Goal: Task Accomplishment & Management: Manage account settings

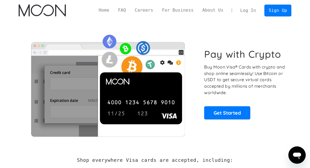
click at [252, 12] on link "Log In" at bounding box center [247, 10] width 25 height 11
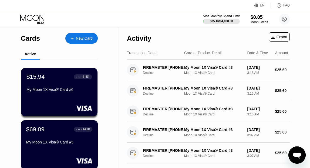
click at [39, 132] on div "$69.09" at bounding box center [35, 129] width 18 height 7
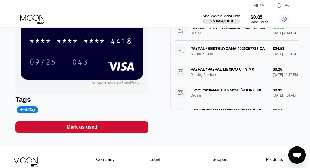
scroll to position [59, 0]
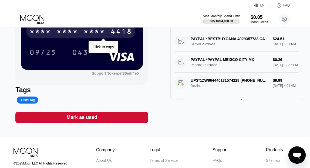
click at [94, 36] on div "* * * *" at bounding box center [94, 32] width 22 height 9
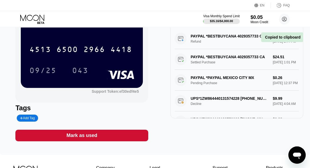
scroll to position [32, 0]
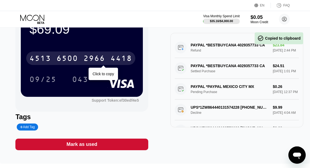
click at [111, 62] on div "4418" at bounding box center [121, 59] width 22 height 9
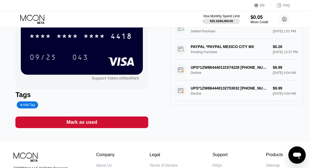
scroll to position [27, 0]
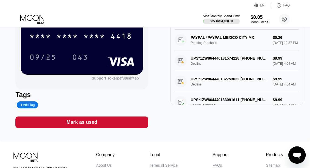
click at [61, 90] on div "$69.09 * * * * * * * * * * * * 4418 09/25 043 Support Token: ef30edf4e5 Tags Ad…" at bounding box center [81, 55] width 133 height 146
